Goal: Check status: Check status

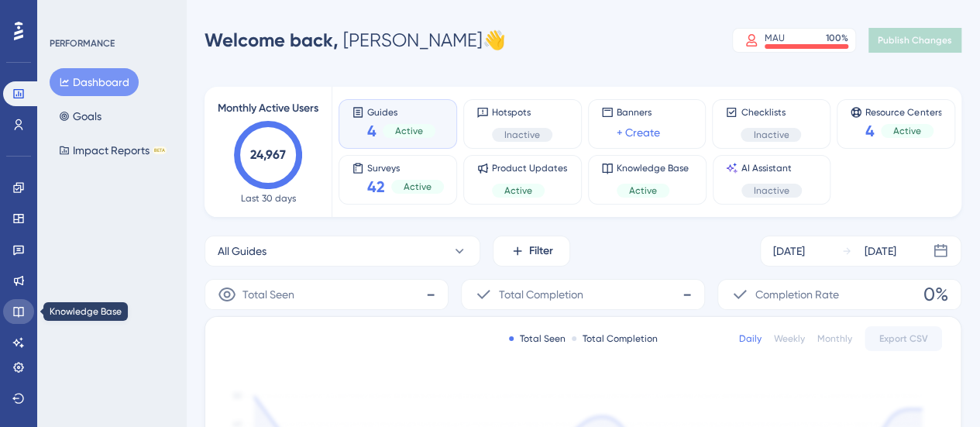
click at [15, 309] on icon at bounding box center [18, 311] width 12 height 12
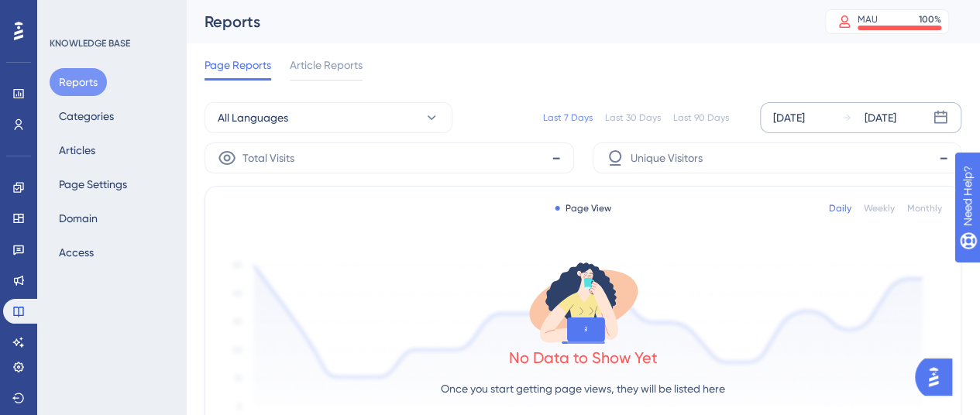
click at [805, 112] on div "Oct 08 2025" at bounding box center [789, 117] width 32 height 19
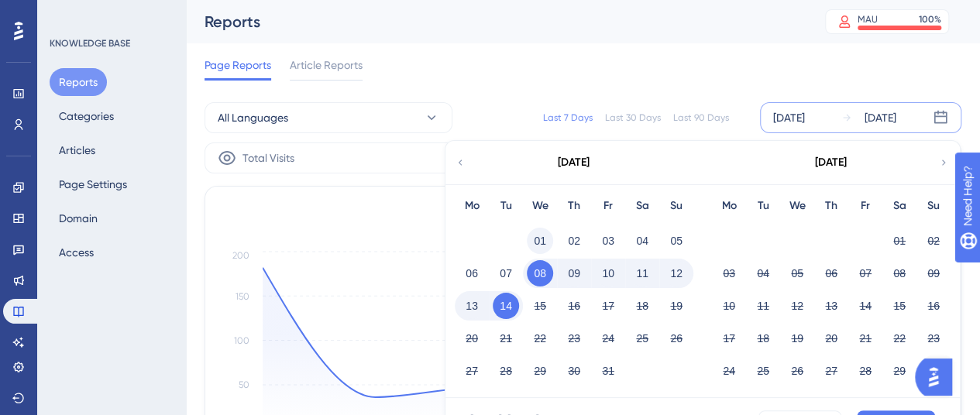
click at [533, 237] on button "01" at bounding box center [540, 241] width 26 height 26
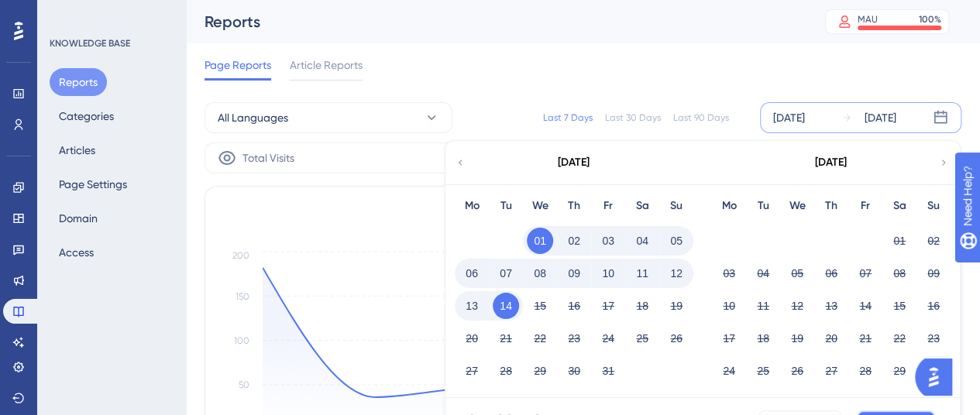
click at [863, 411] on button "Apply" at bounding box center [896, 423] width 78 height 25
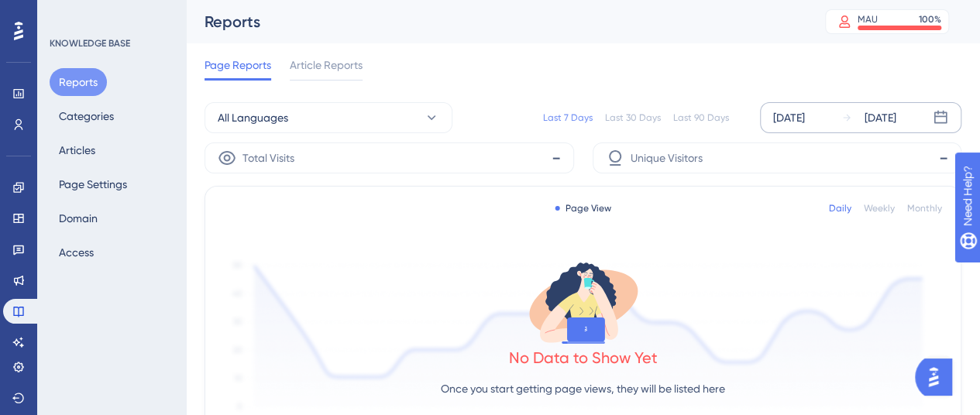
click at [802, 117] on div "Oct 08 2025" at bounding box center [789, 117] width 32 height 19
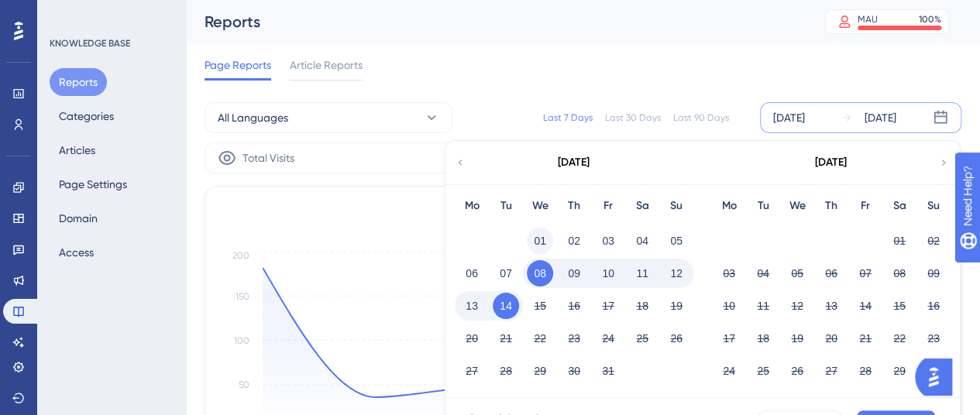
click at [538, 243] on button "01" at bounding box center [540, 241] width 26 height 26
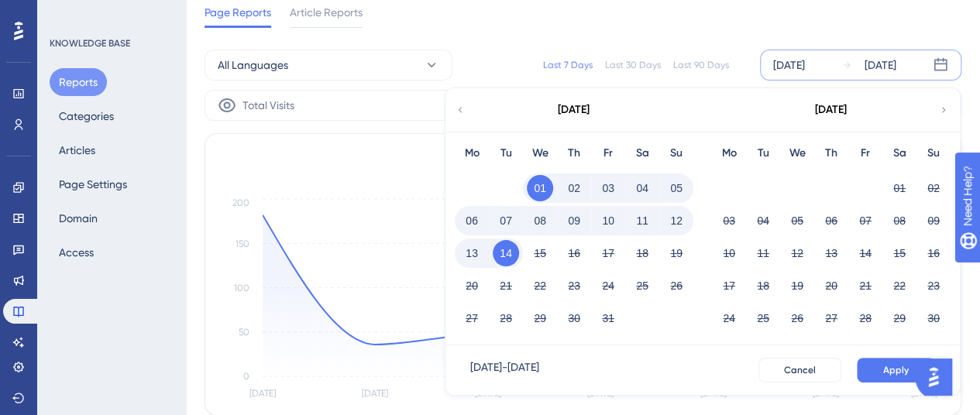
scroll to position [77, 0]
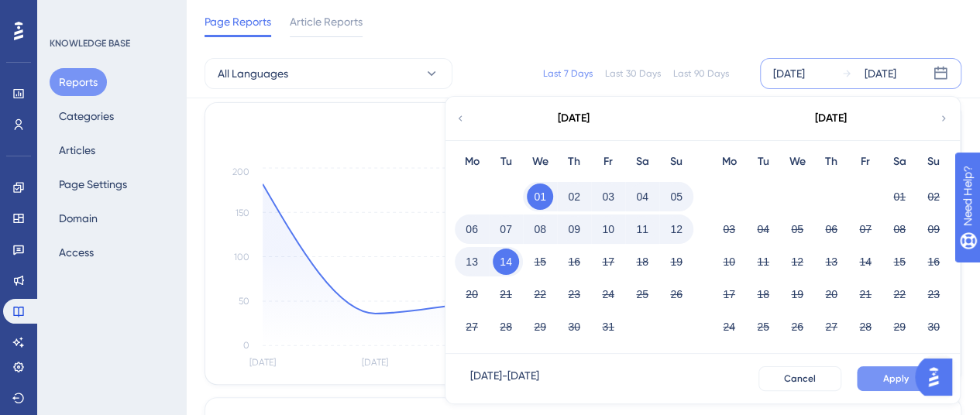
click at [903, 376] on span "Apply" at bounding box center [896, 379] width 26 height 12
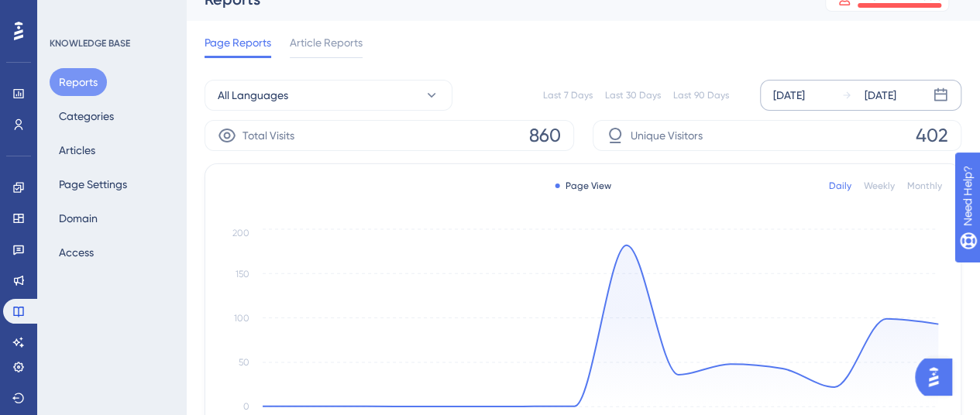
scroll to position [0, 0]
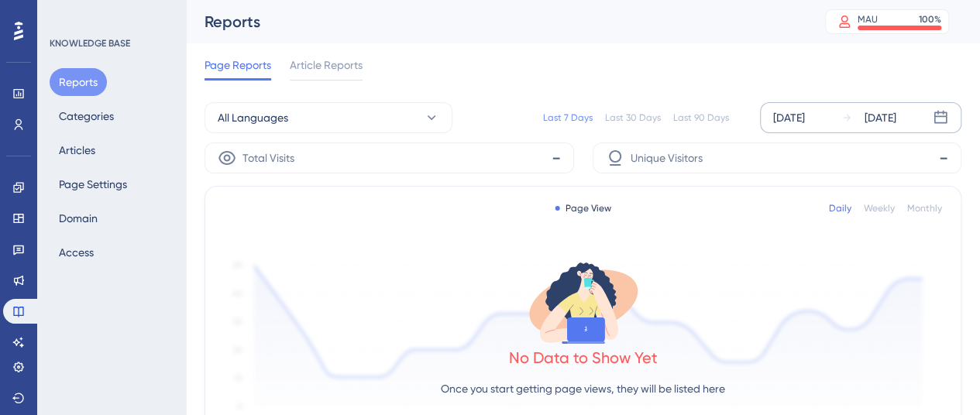
click at [796, 122] on div "Oct 08 2025" at bounding box center [789, 117] width 32 height 19
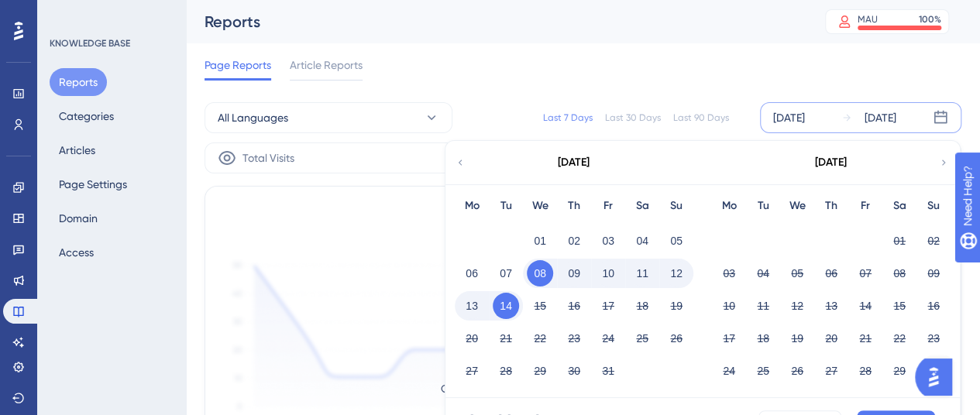
drag, startPoint x: 539, startPoint y: 236, endPoint x: 886, endPoint y: 418, distance: 390.9
click at [543, 236] on button "01" at bounding box center [540, 241] width 26 height 26
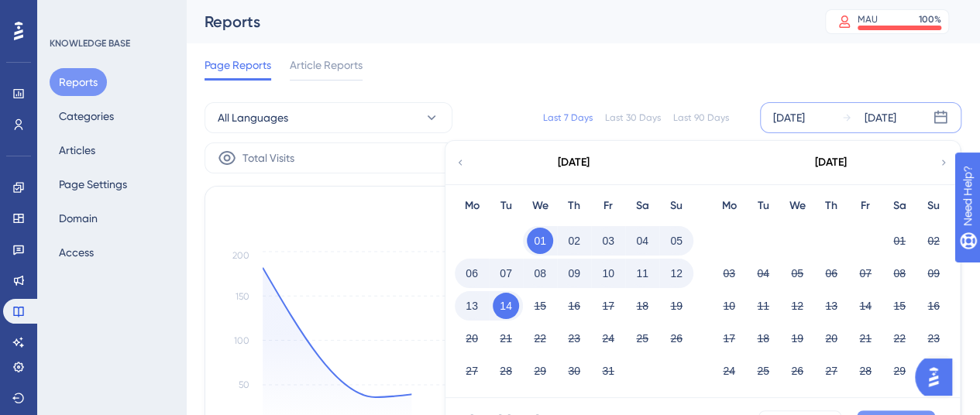
click at [919, 411] on button "Apply" at bounding box center [896, 423] width 78 height 25
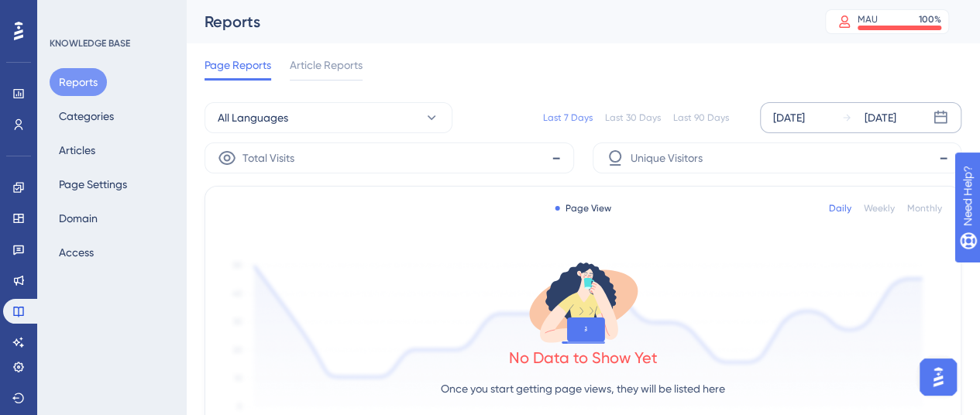
click at [809, 128] on div "Oct 08 2025 Oct 14 2025" at bounding box center [860, 117] width 201 height 31
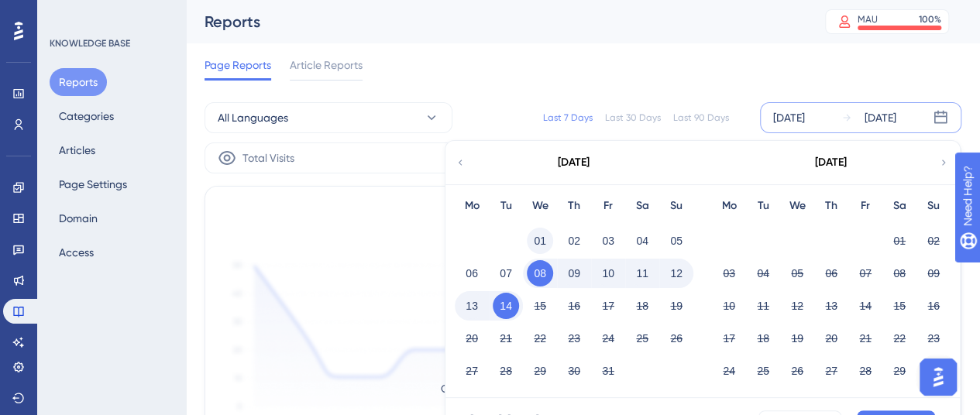
click at [544, 246] on button "01" at bounding box center [540, 241] width 26 height 26
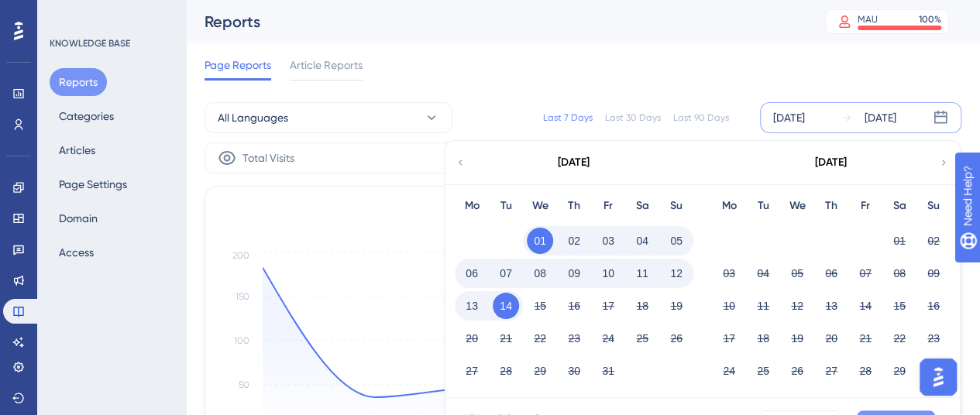
click at [884, 411] on button "Apply" at bounding box center [896, 423] width 78 height 25
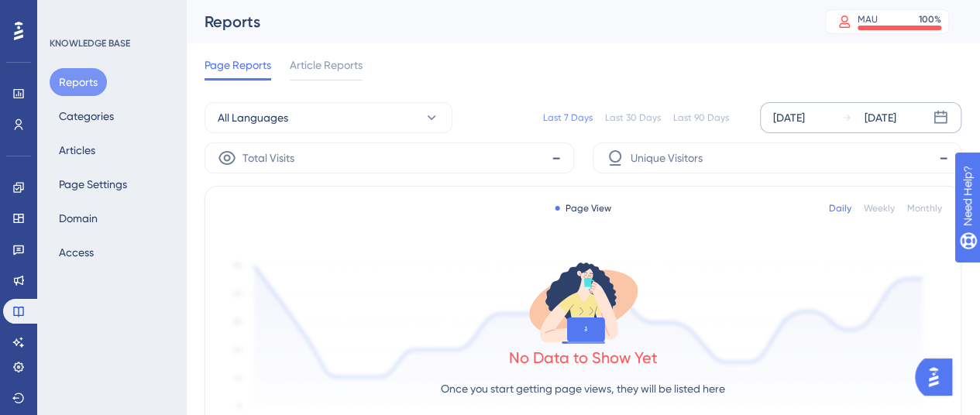
click at [796, 117] on div "[DATE]" at bounding box center [789, 117] width 32 height 19
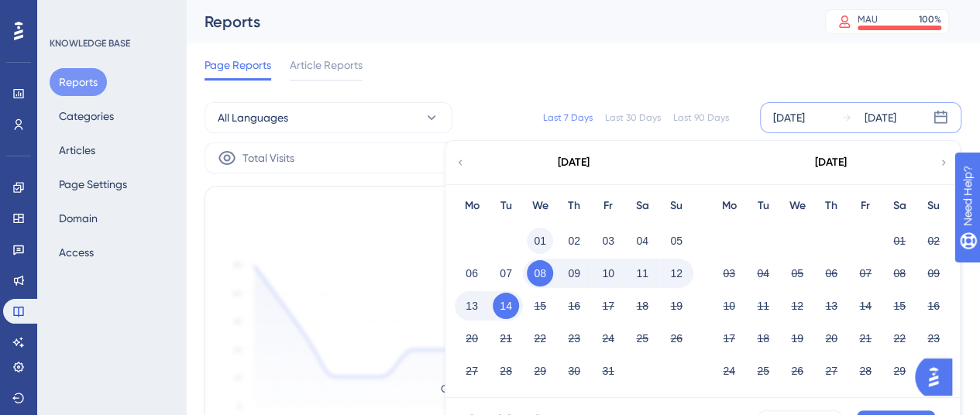
click at [543, 247] on button "01" at bounding box center [540, 241] width 26 height 26
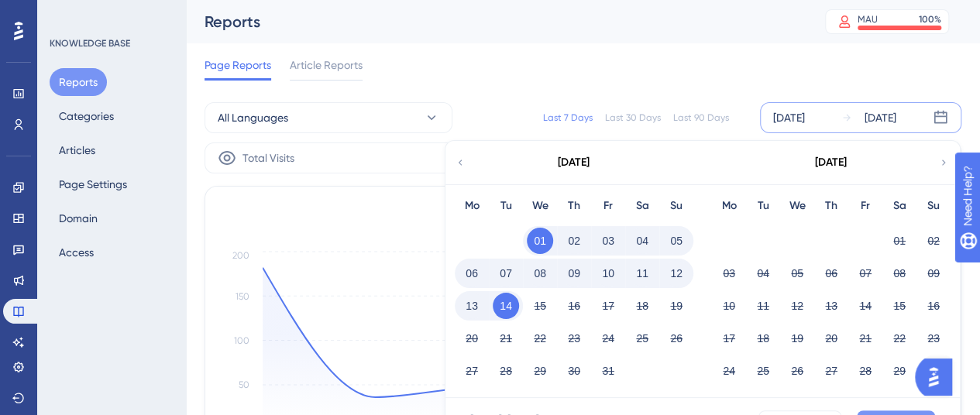
click at [918, 411] on button "Apply" at bounding box center [896, 423] width 78 height 25
